Goal: Navigation & Orientation: Find specific page/section

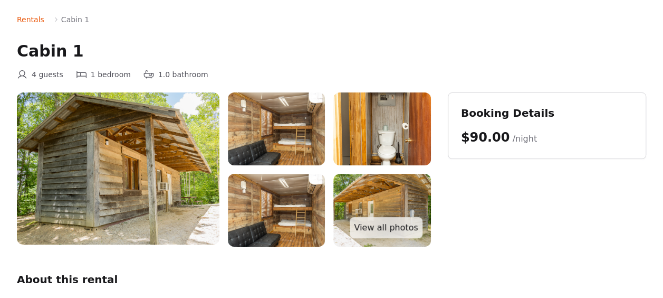
scroll to position [53, 0]
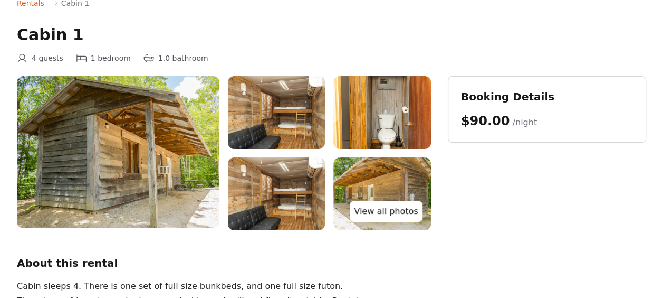
click at [369, 206] on link "View all photos" at bounding box center [386, 211] width 72 height 21
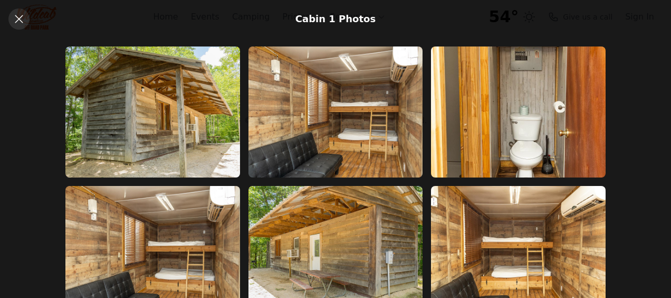
click at [16, 21] on icon at bounding box center [19, 19] width 8 height 8
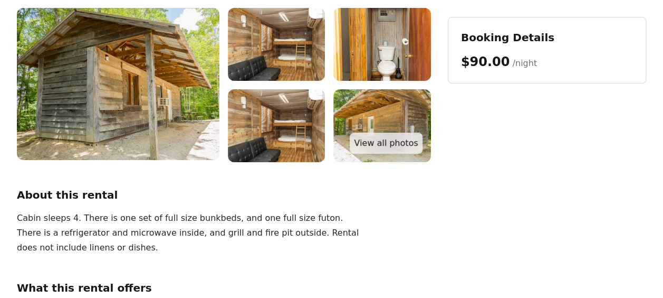
scroll to position [106, 0]
